Goal: Task Accomplishment & Management: Use online tool/utility

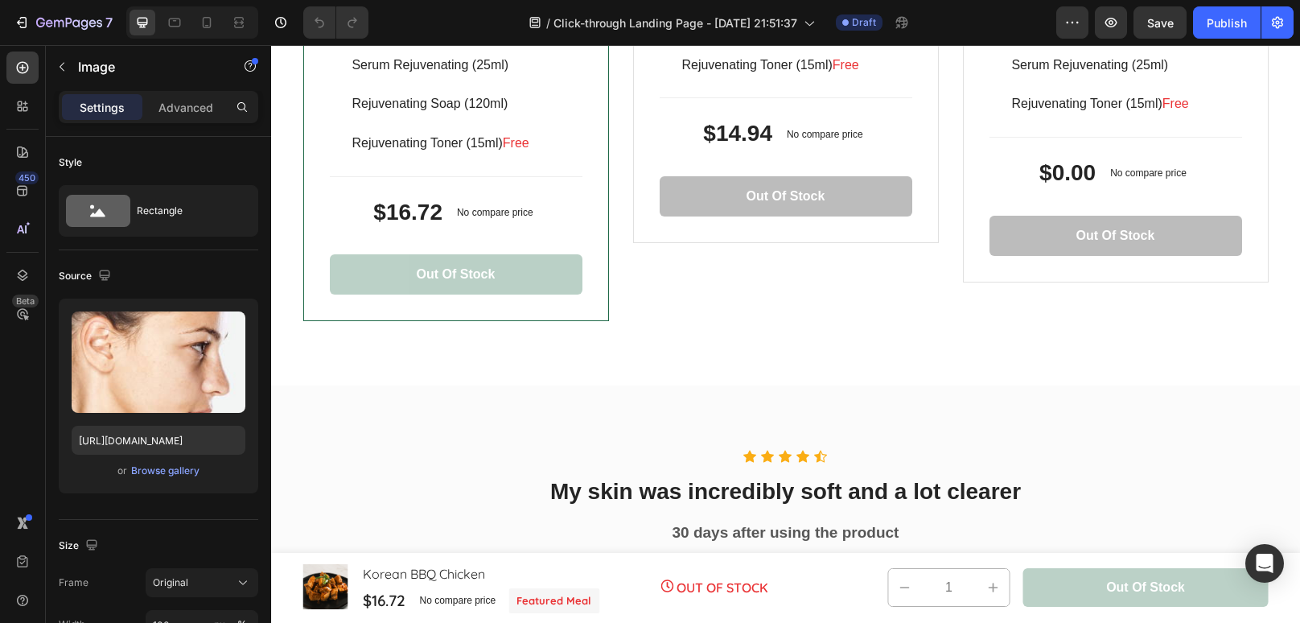
scroll to position [3956, 0]
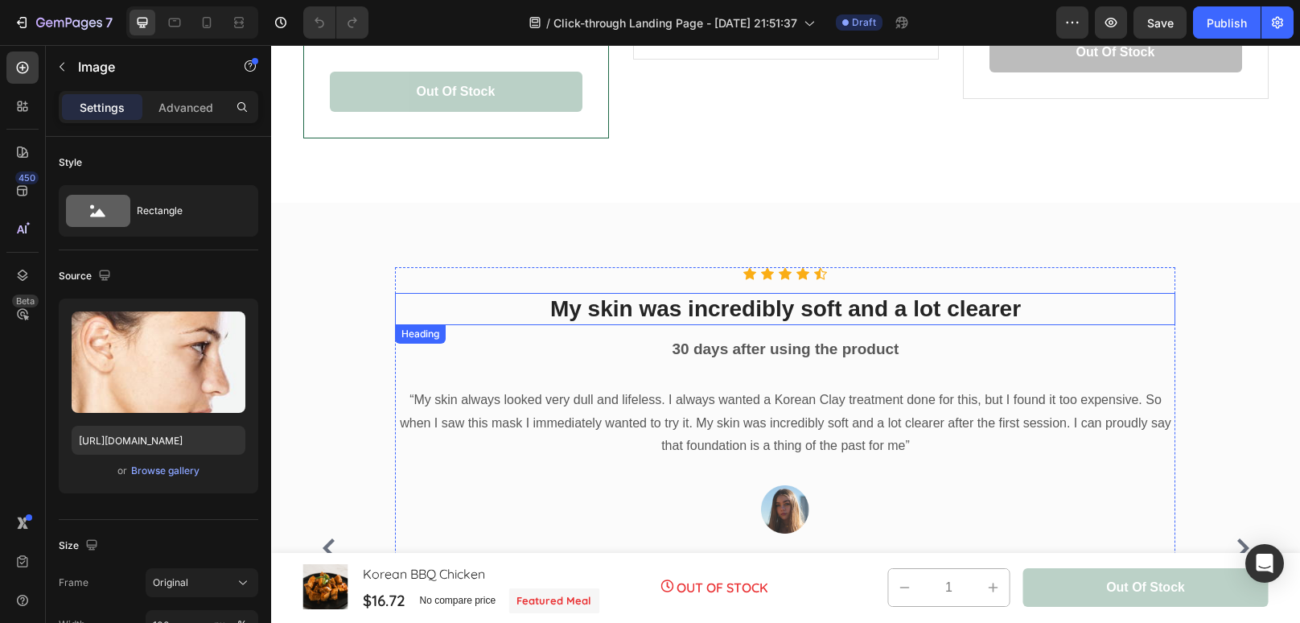
click at [812, 316] on p "My skin was incredibly soft and a lot clearer" at bounding box center [785, 308] width 777 height 29
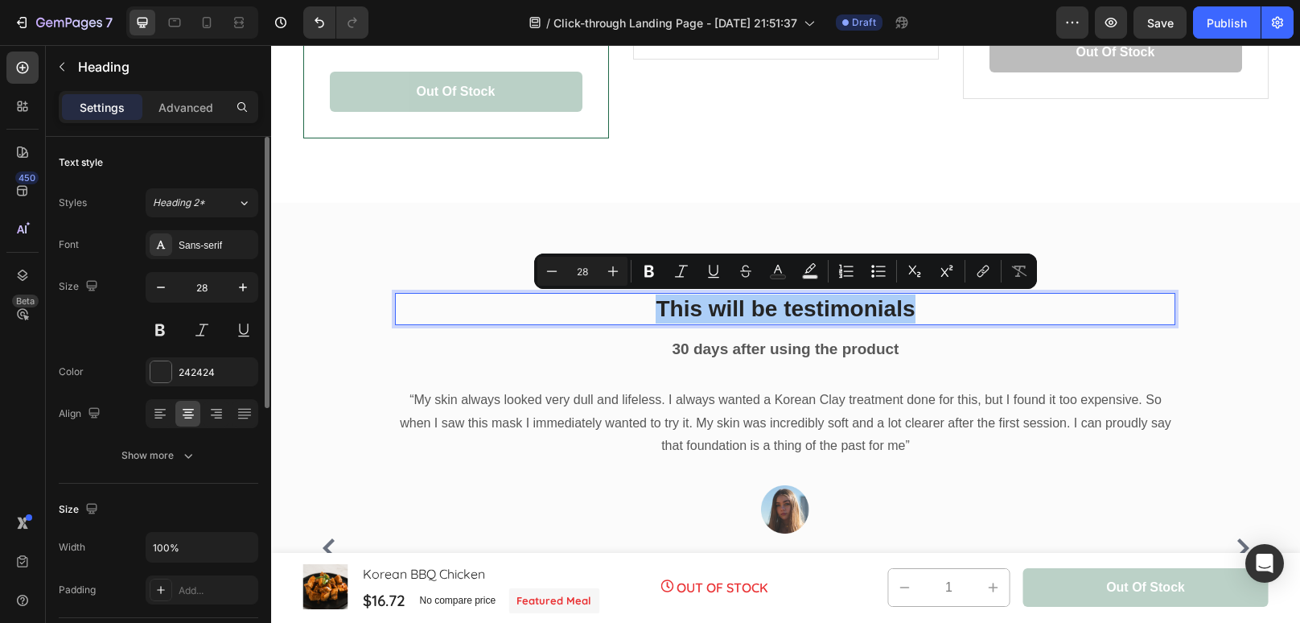
click at [196, 258] on div "Font Sans-serif Size 28 Color 242424 Align Show more" at bounding box center [159, 350] width 200 height 240
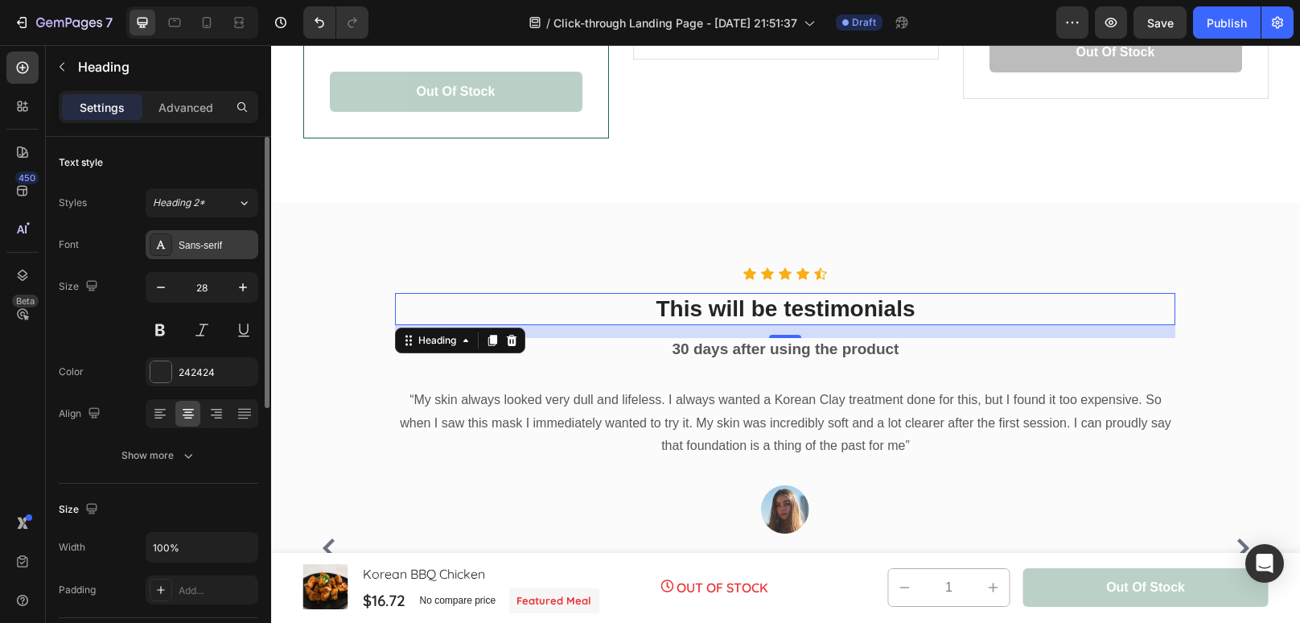
click at [201, 241] on div "Sans-serif" at bounding box center [217, 245] width 76 height 14
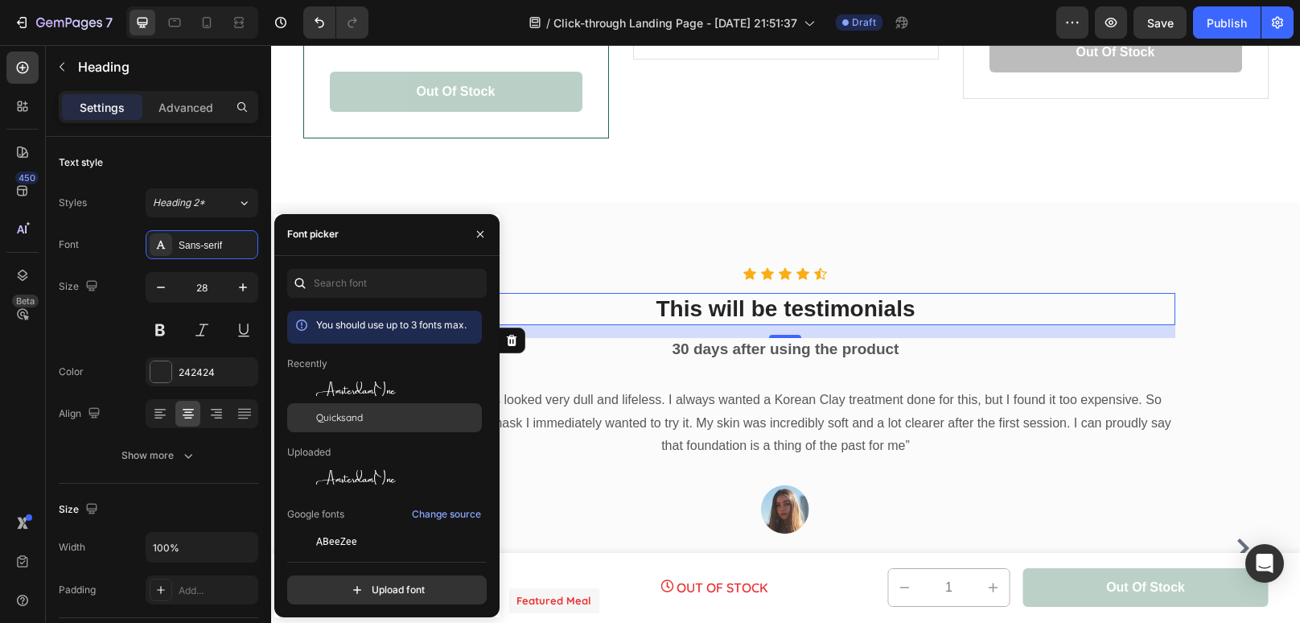
click at [378, 414] on div "Quicksand" at bounding box center [397, 417] width 163 height 14
click at [926, 344] on p "30 days after using the product" at bounding box center [785, 350] width 777 height 20
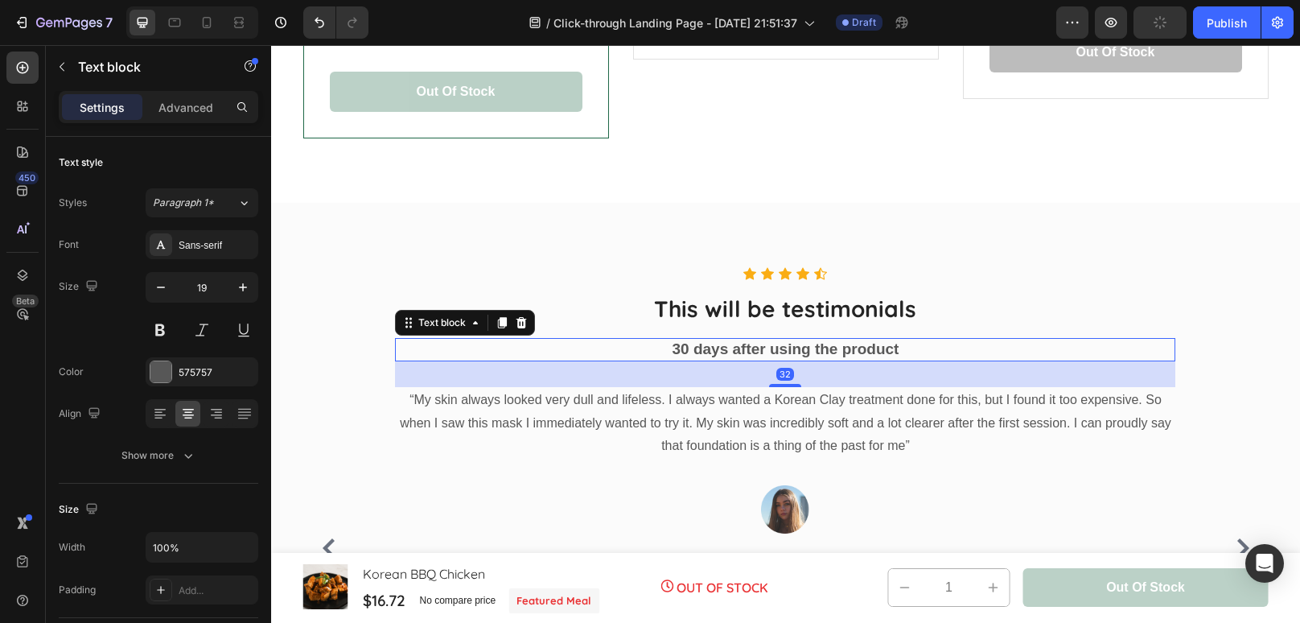
click at [926, 344] on p "30 days after using the product" at bounding box center [785, 350] width 777 height 20
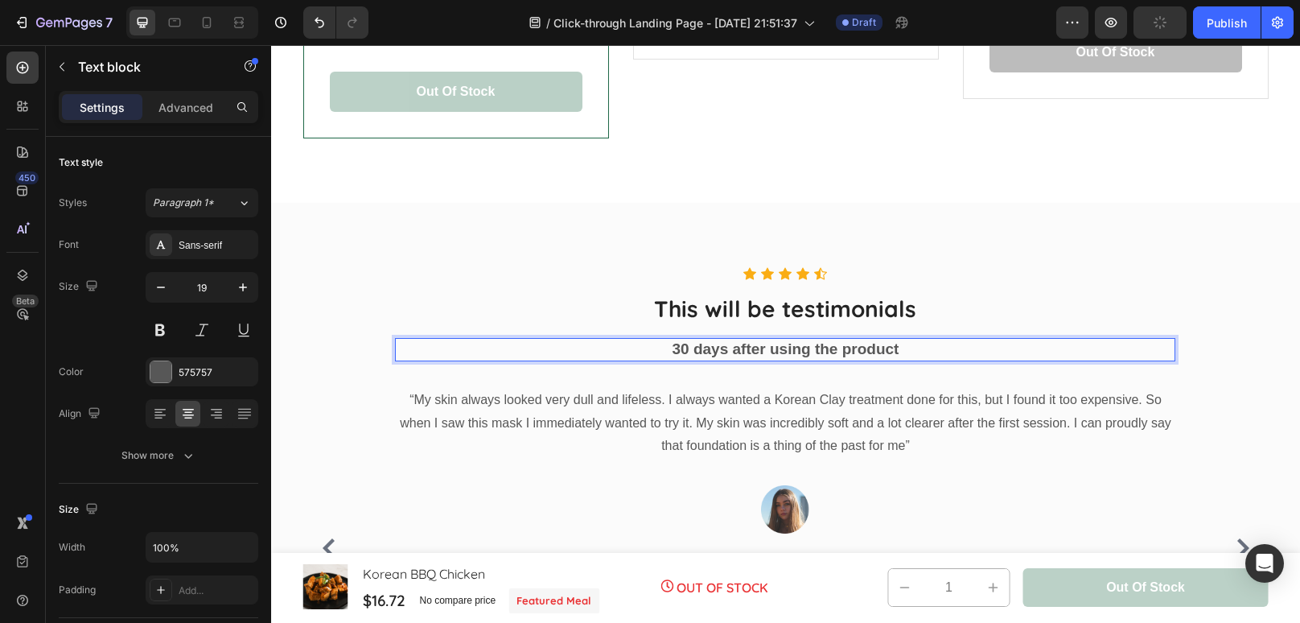
click at [926, 344] on p "30 days after using the product" at bounding box center [785, 350] width 777 height 20
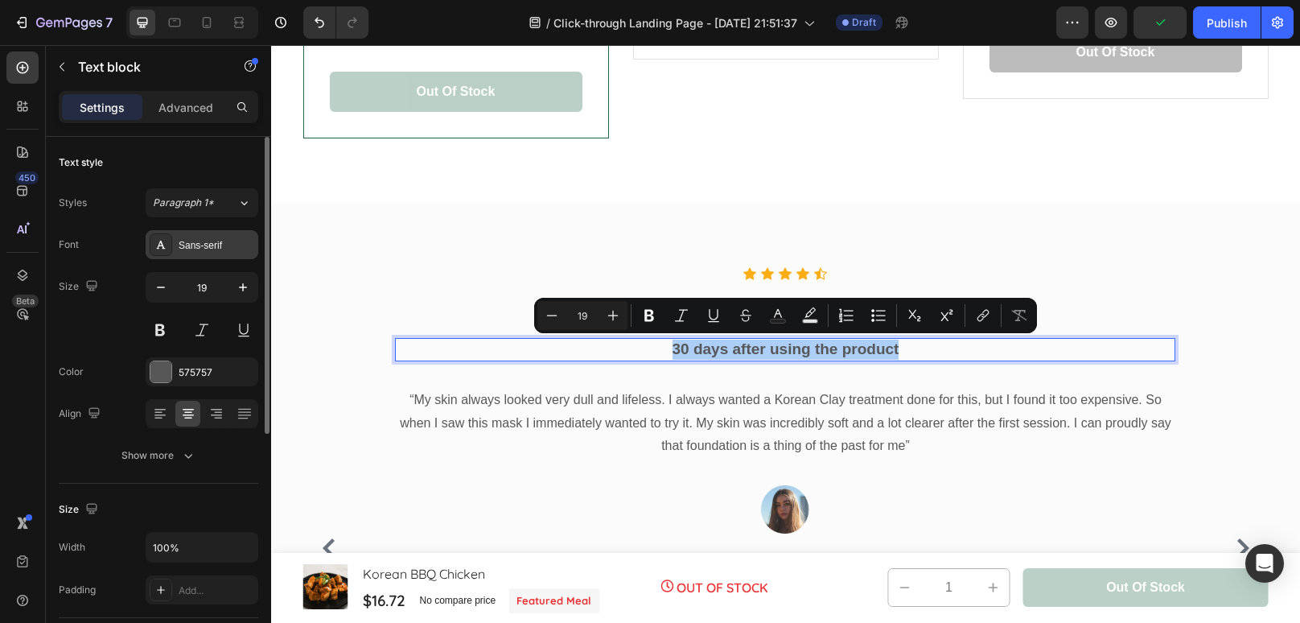
click at [220, 245] on div "Sans-serif" at bounding box center [217, 245] width 76 height 14
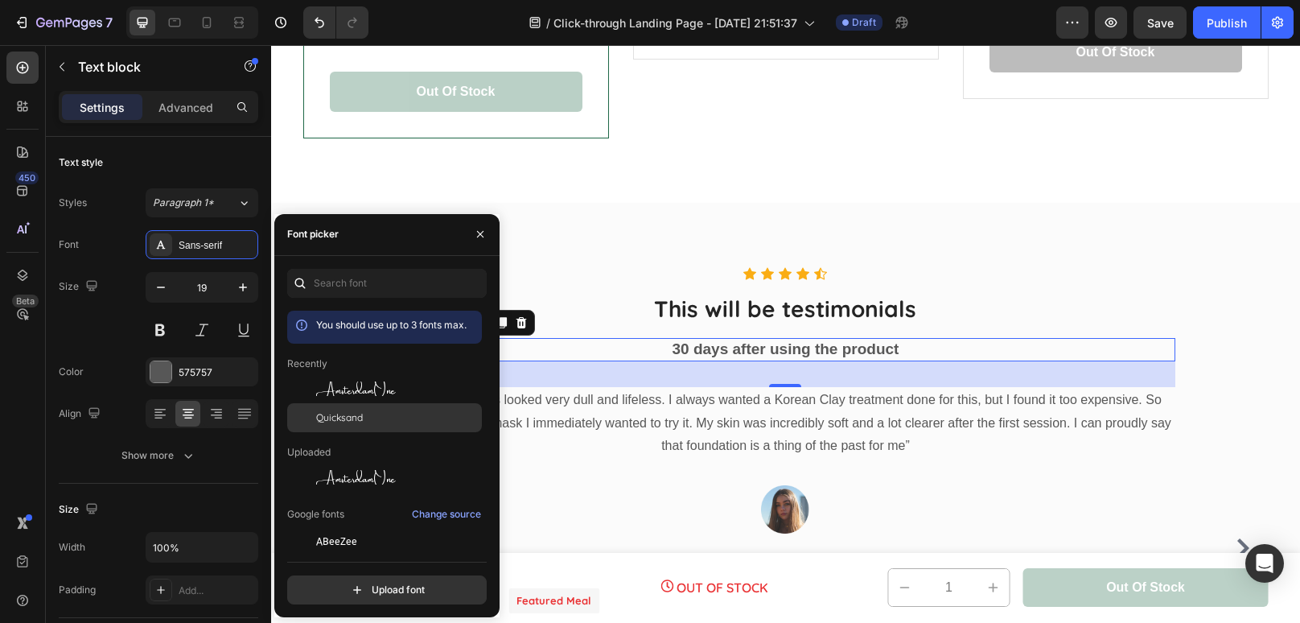
click at [356, 416] on span "Quicksand" at bounding box center [339, 417] width 47 height 14
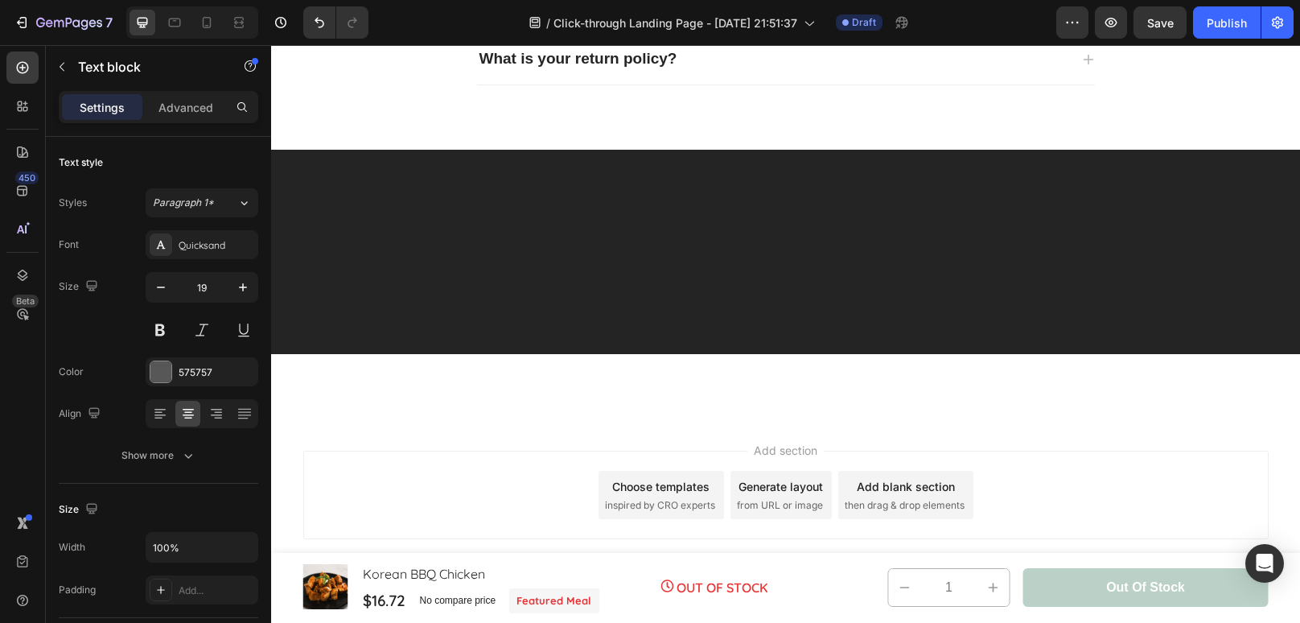
scroll to position [3922, 0]
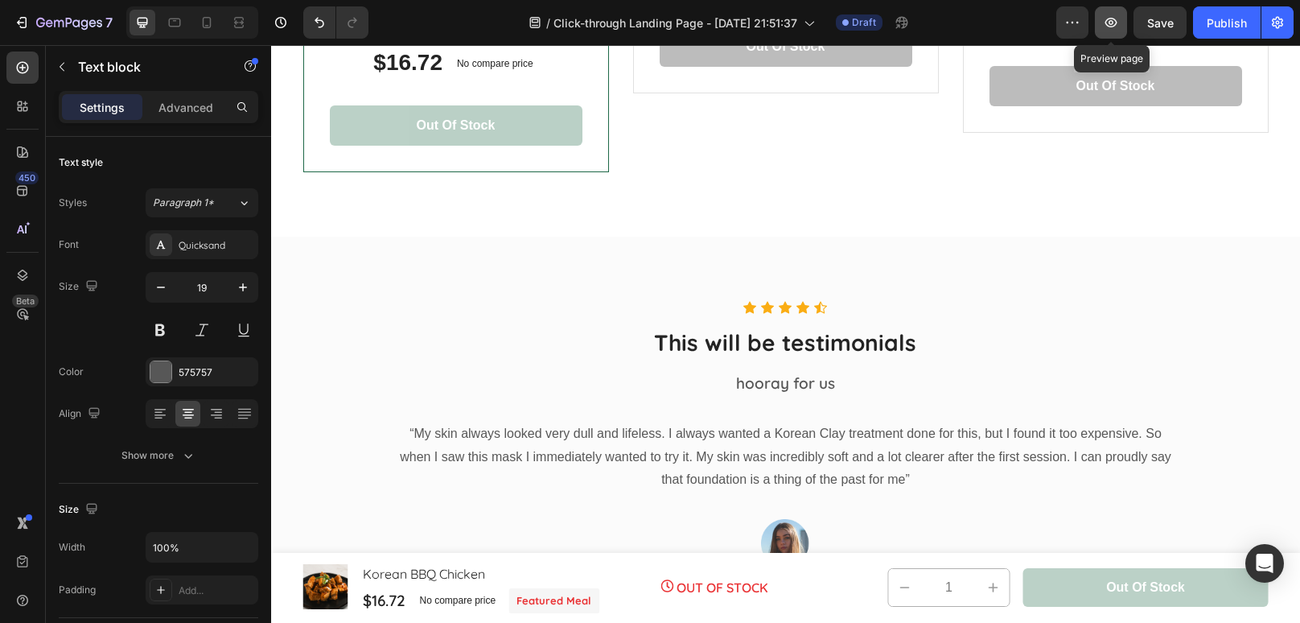
click at [1107, 31] on button "button" at bounding box center [1111, 22] width 32 height 32
